Goal: Transaction & Acquisition: Obtain resource

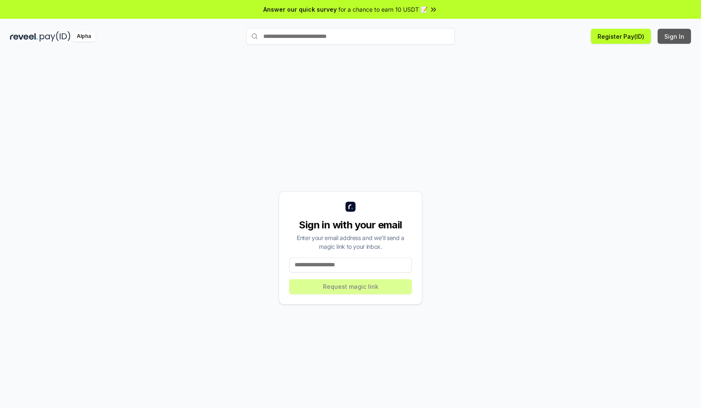
click at [674, 36] on button "Sign In" at bounding box center [673, 36] width 33 height 15
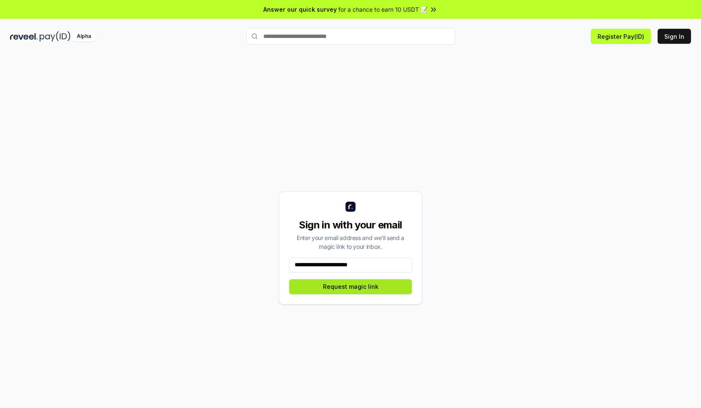
type input "**********"
click at [350, 286] on button "Request magic link" at bounding box center [350, 286] width 123 height 15
